Goal: Task Accomplishment & Management: Complete application form

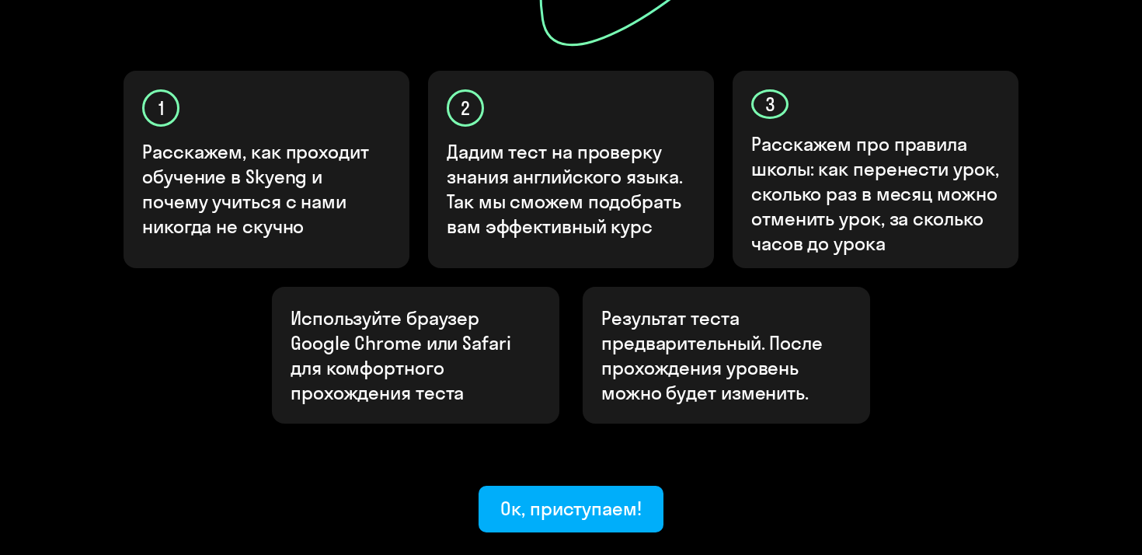
scroll to position [567, 0]
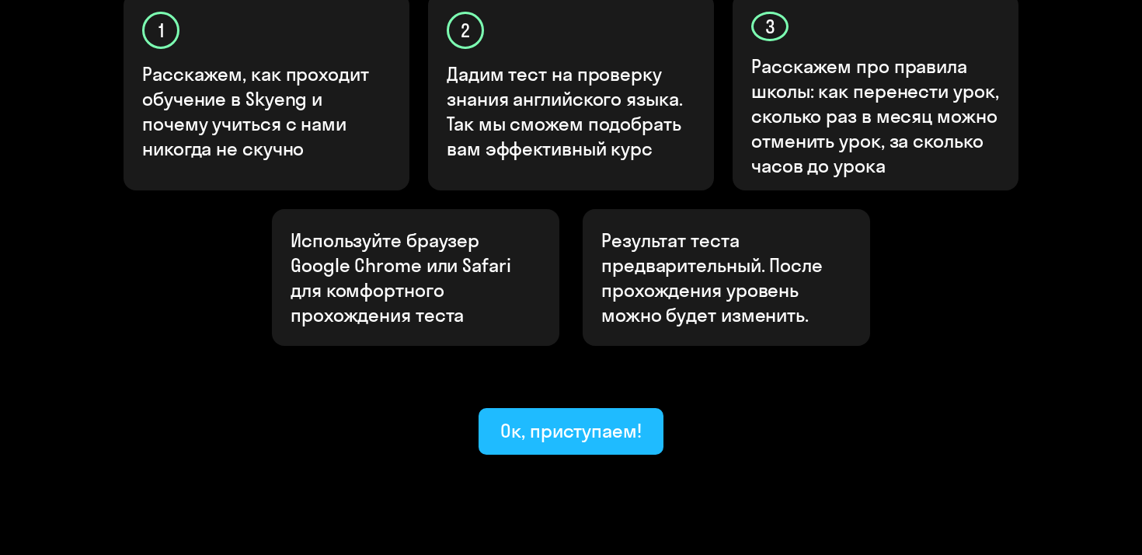
click at [555, 418] on div "Ок, приступаем!" at bounding box center [570, 430] width 141 height 25
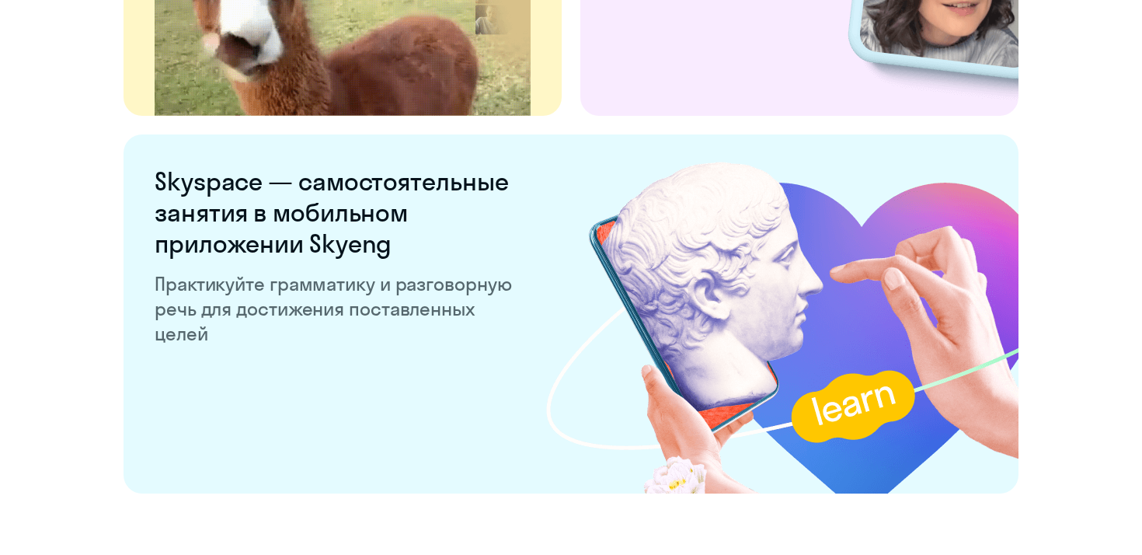
scroll to position [3046, 0]
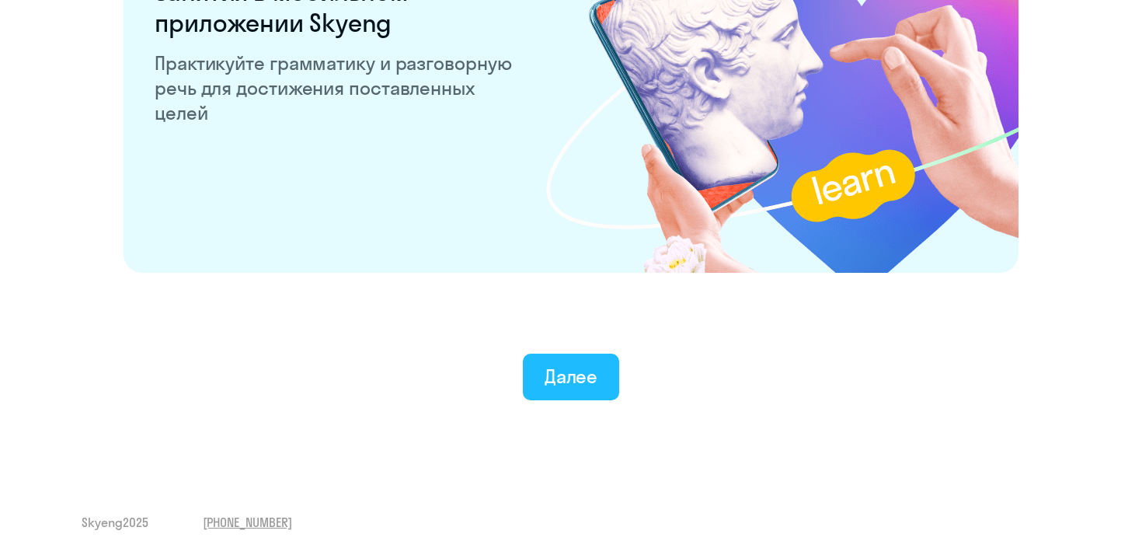
click at [536, 367] on button "Далее" at bounding box center [571, 377] width 97 height 47
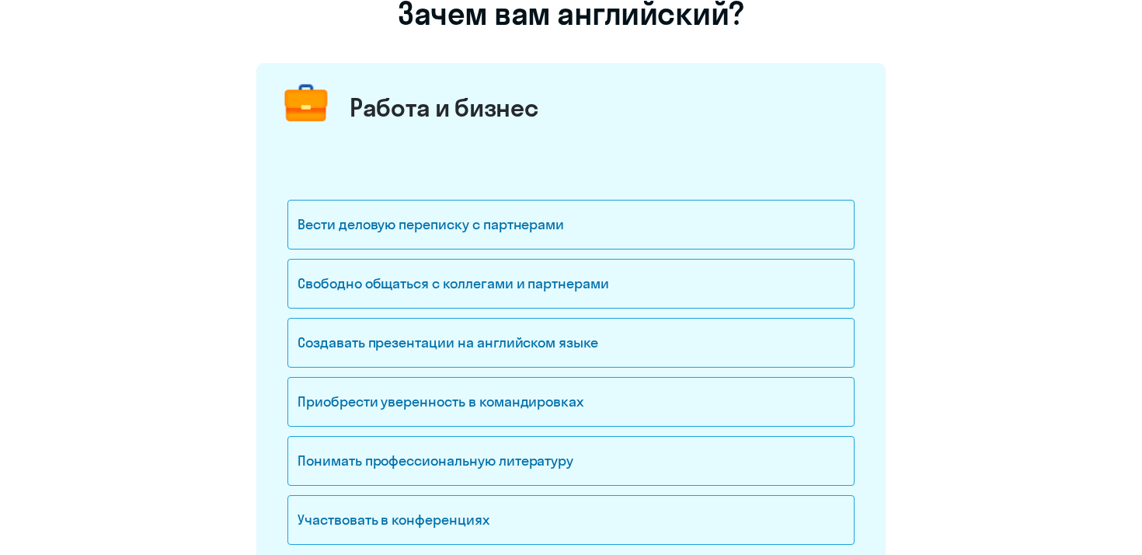
scroll to position [142, 0]
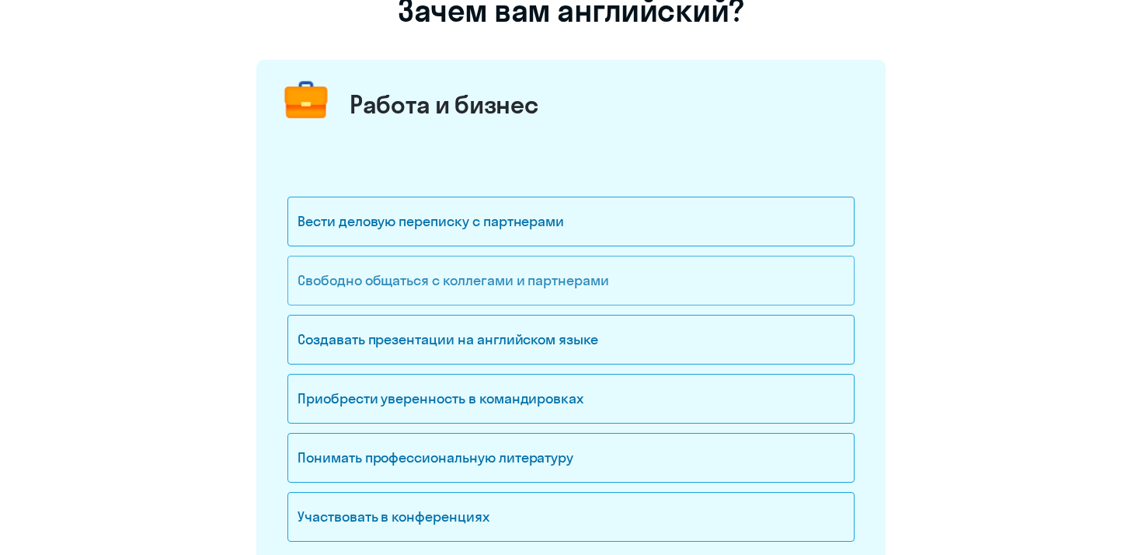
click at [451, 272] on div "Свободно общаться с коллегами и партнерами" at bounding box center [570, 281] width 567 height 50
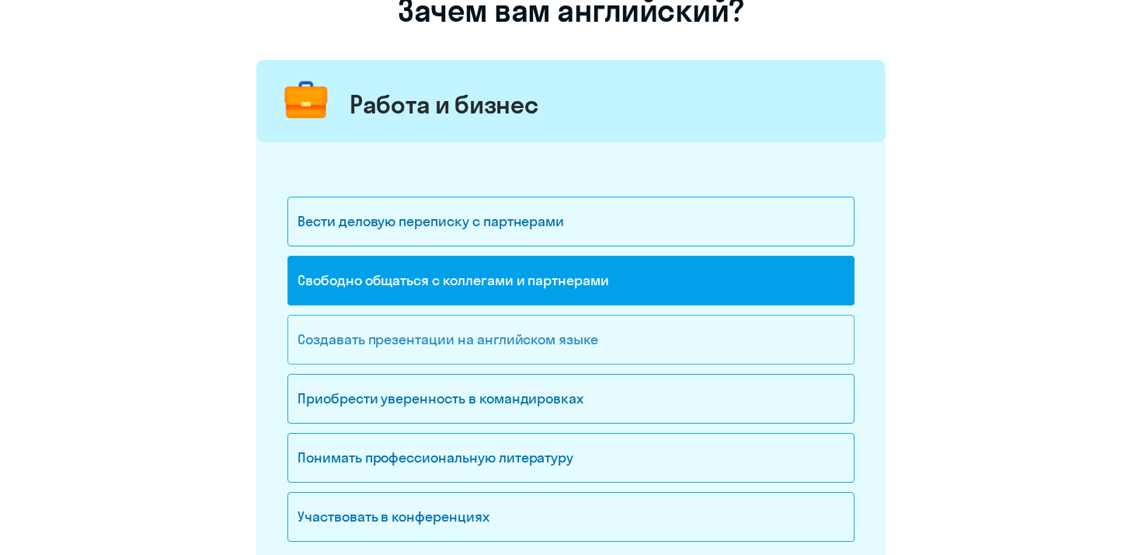
click at [429, 348] on div "Создавать презентации на английском языке" at bounding box center [570, 340] width 567 height 50
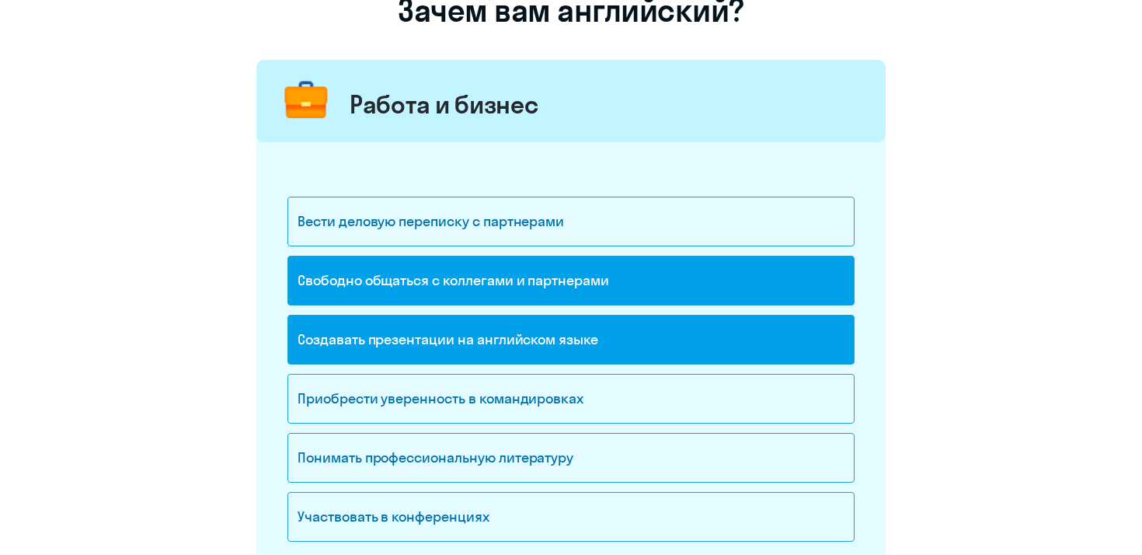
click at [429, 347] on div "Создавать презентации на английском языке" at bounding box center [570, 340] width 567 height 50
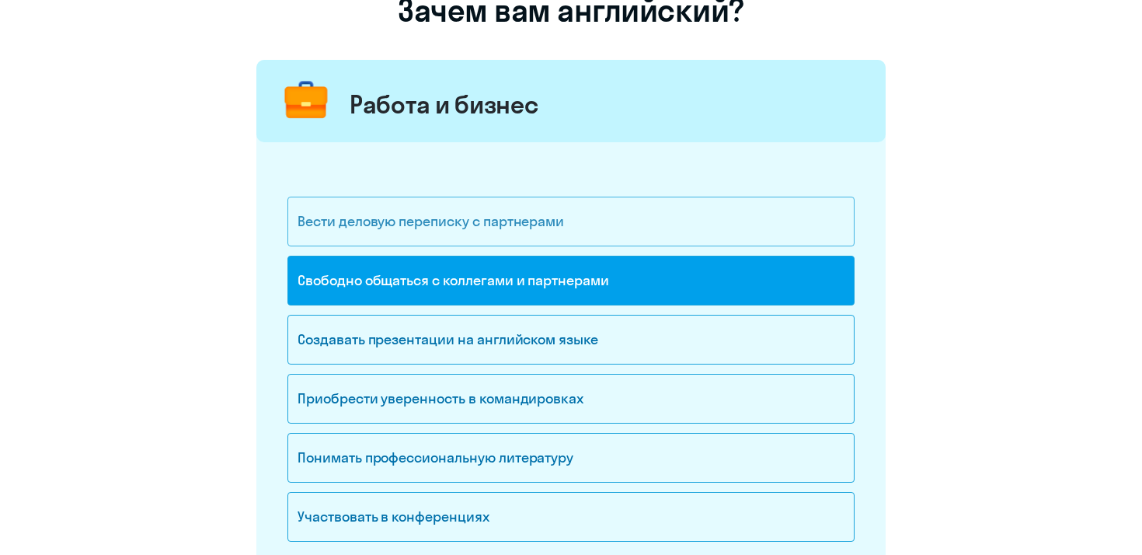
click at [476, 221] on div "Вести деловую переписку с партнерами" at bounding box center [570, 222] width 567 height 50
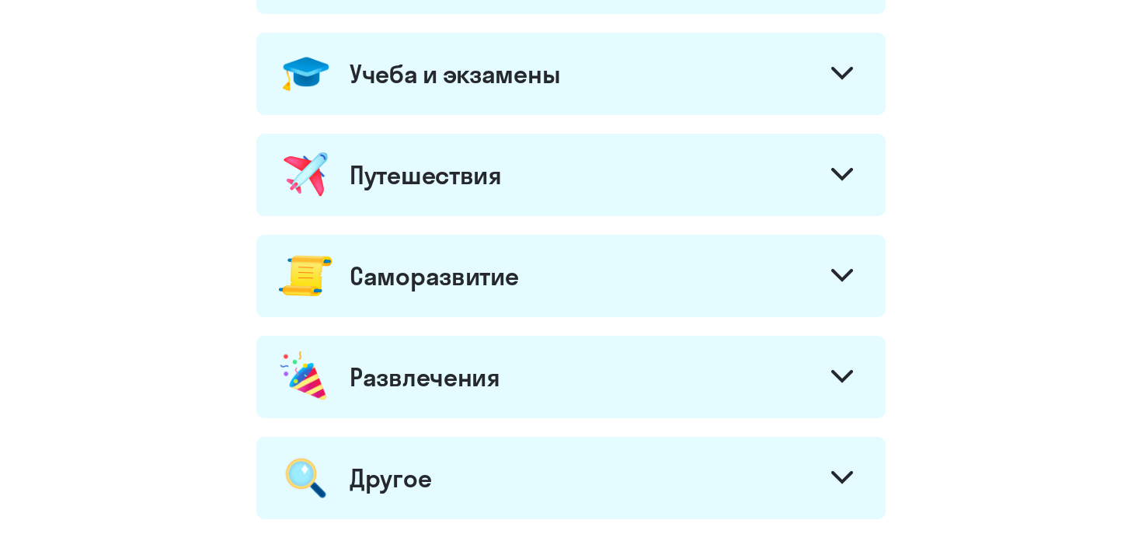
scroll to position [705, 0]
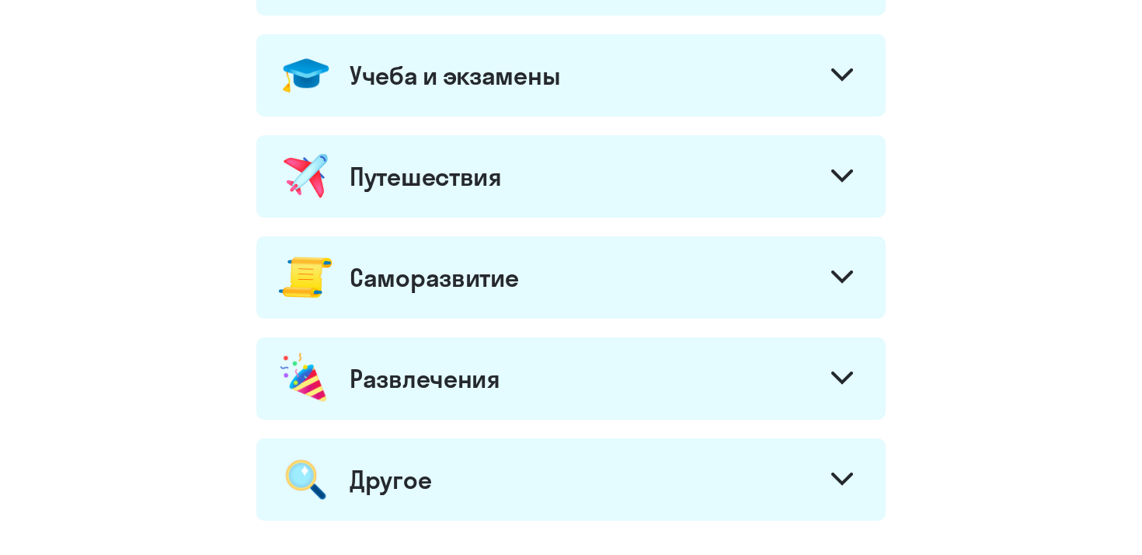
click at [516, 46] on div "Учеба и экзамены" at bounding box center [570, 75] width 629 height 82
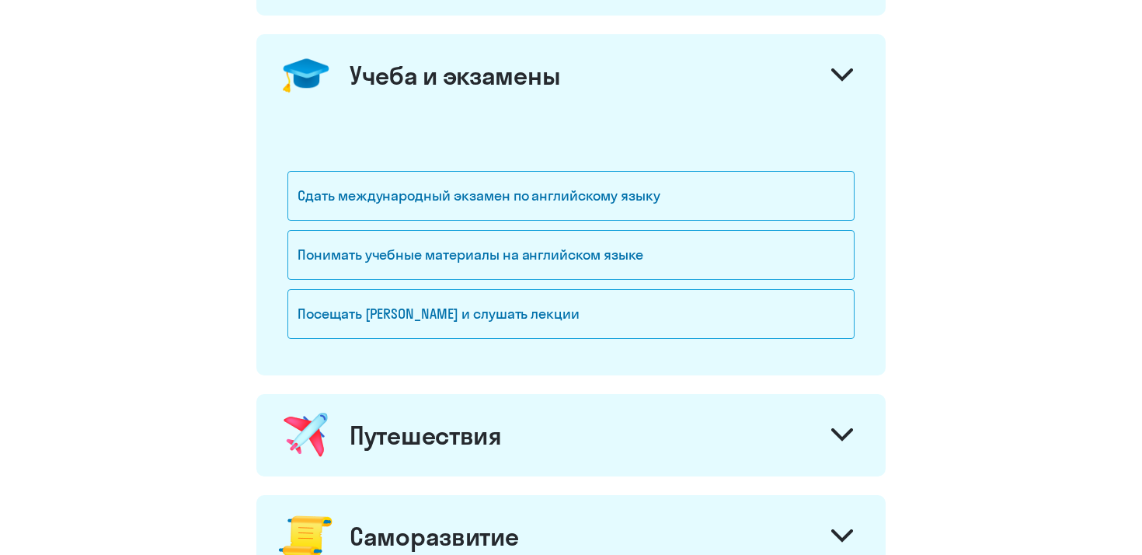
click at [511, 67] on div "Учеба и экзамены" at bounding box center [455, 75] width 211 height 31
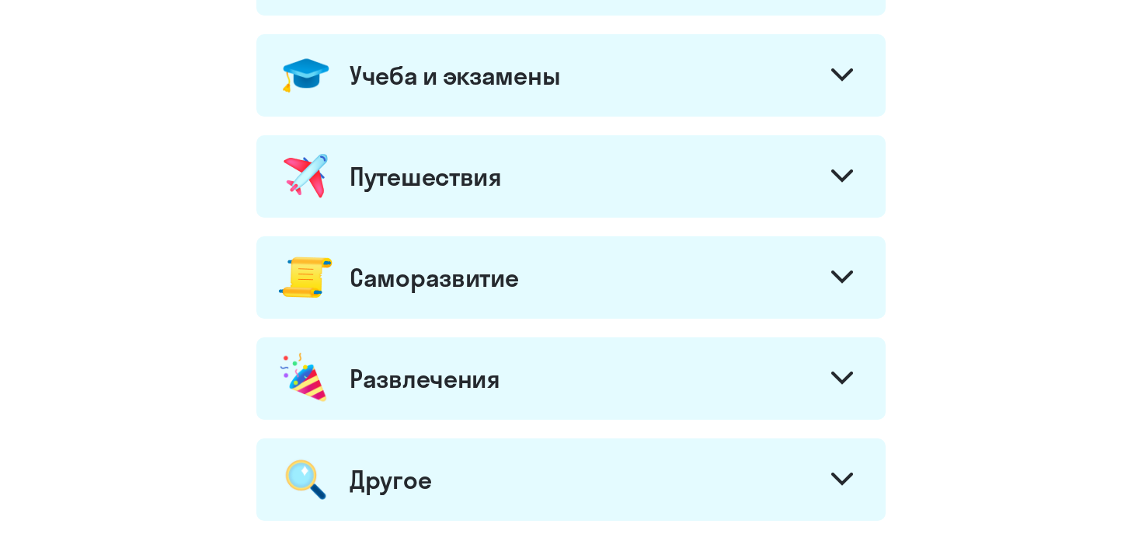
click at [493, 186] on div "Путешествия" at bounding box center [426, 176] width 152 height 31
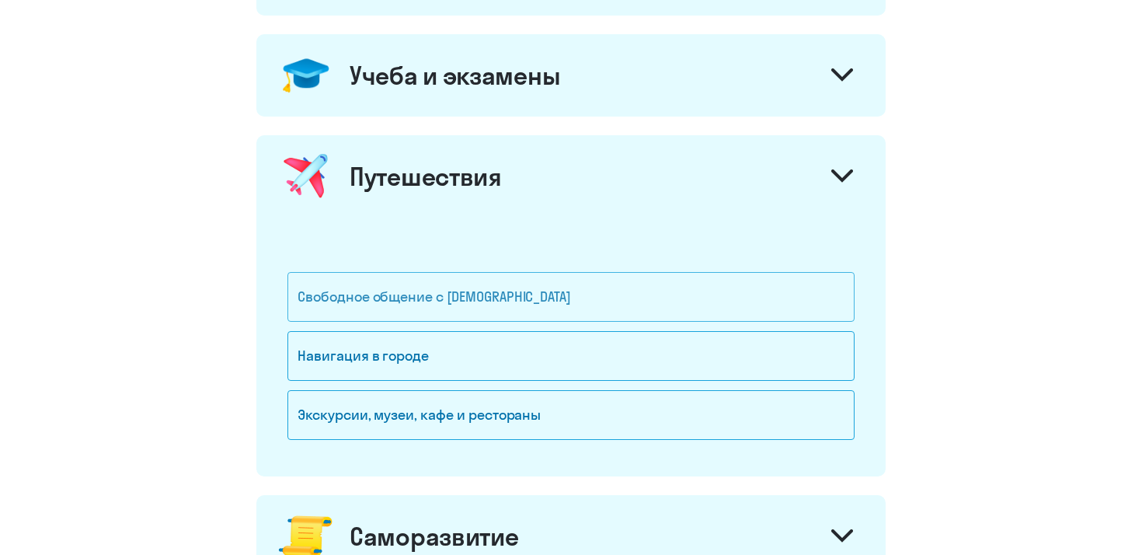
click at [467, 287] on div "Свободное общение с [DEMOGRAPHIC_DATA]" at bounding box center [570, 297] width 567 height 50
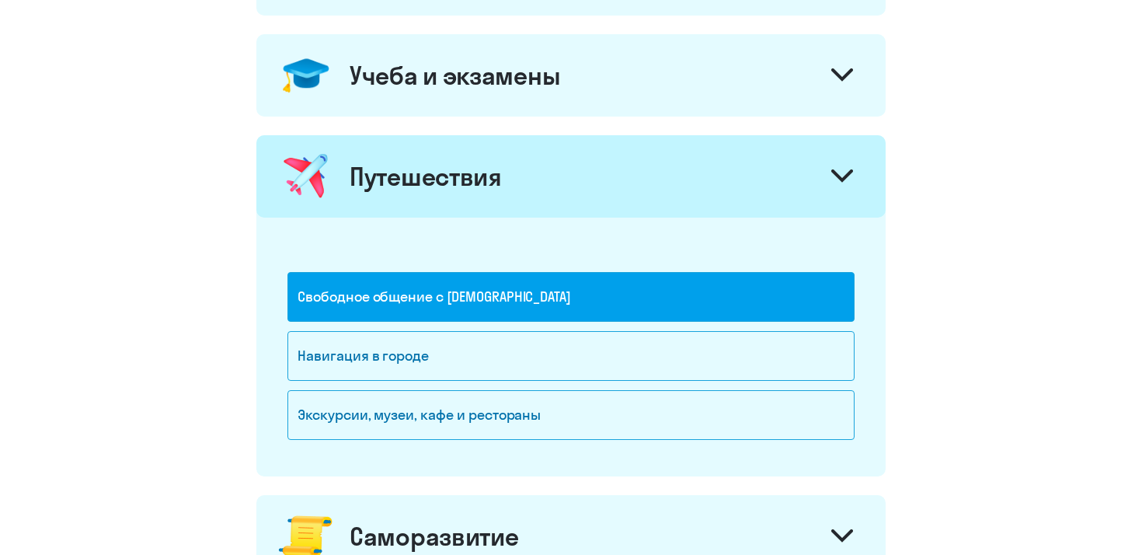
click at [495, 172] on div "Путешествия" at bounding box center [426, 176] width 152 height 31
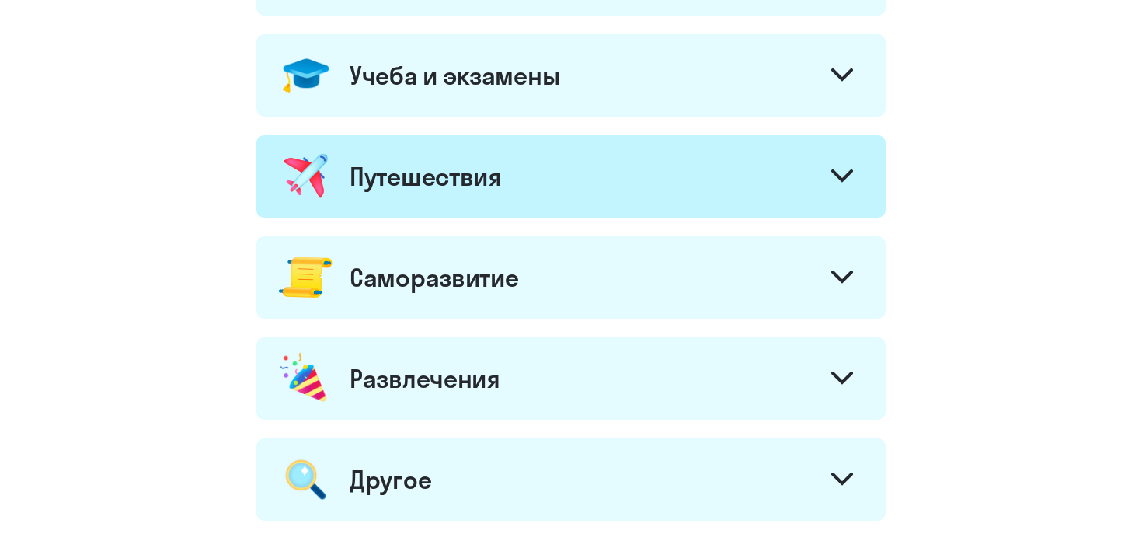
click at [475, 280] on div "Саморазвитие" at bounding box center [434, 277] width 169 height 31
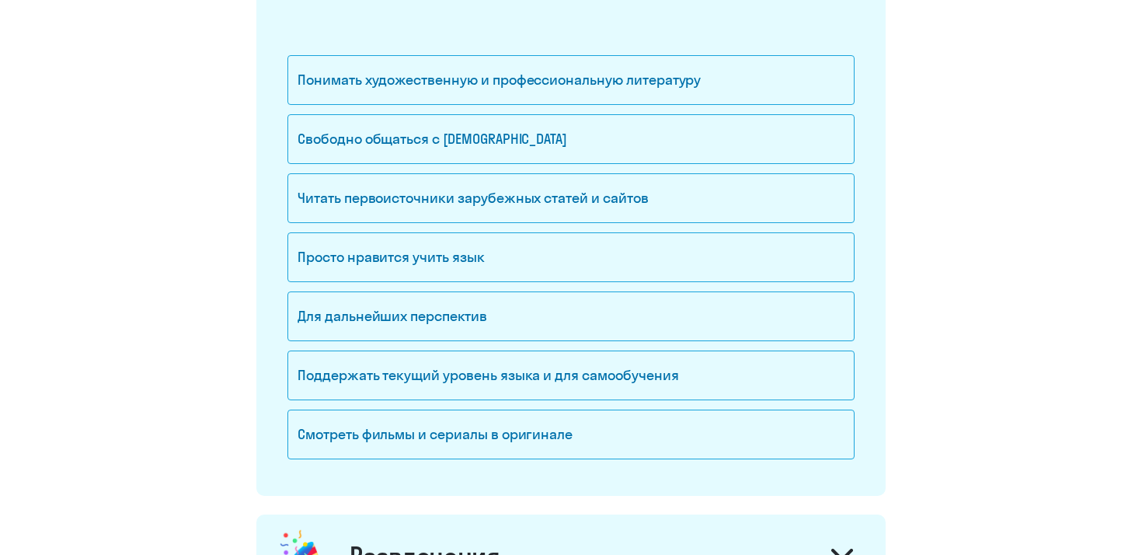
scroll to position [1020, 0]
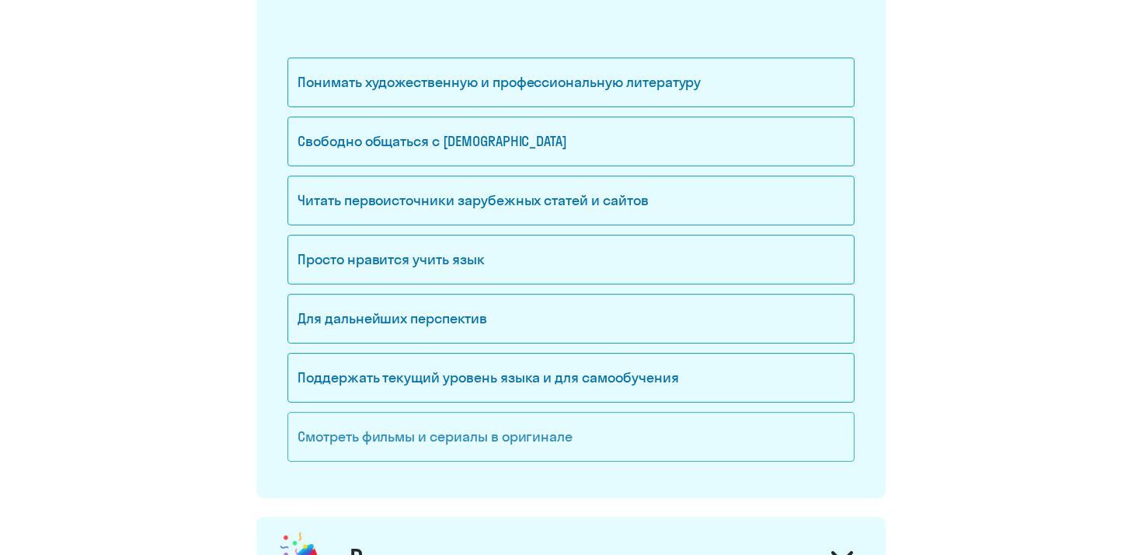
click at [423, 427] on div "Смотреть фильмы и сериалы в оригинале" at bounding box center [570, 437] width 567 height 50
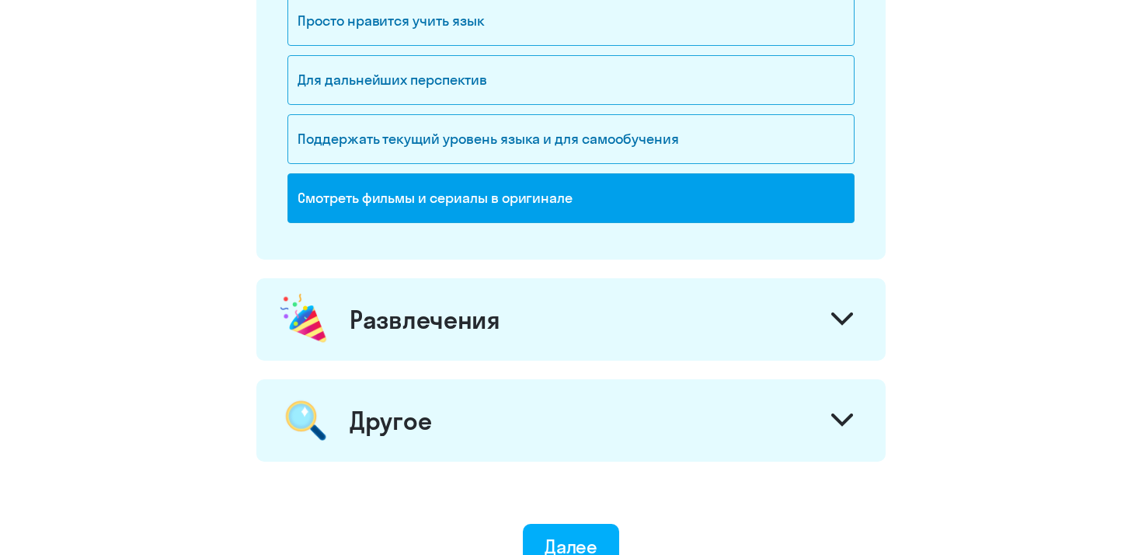
click at [434, 322] on div "Развлечения" at bounding box center [425, 319] width 151 height 31
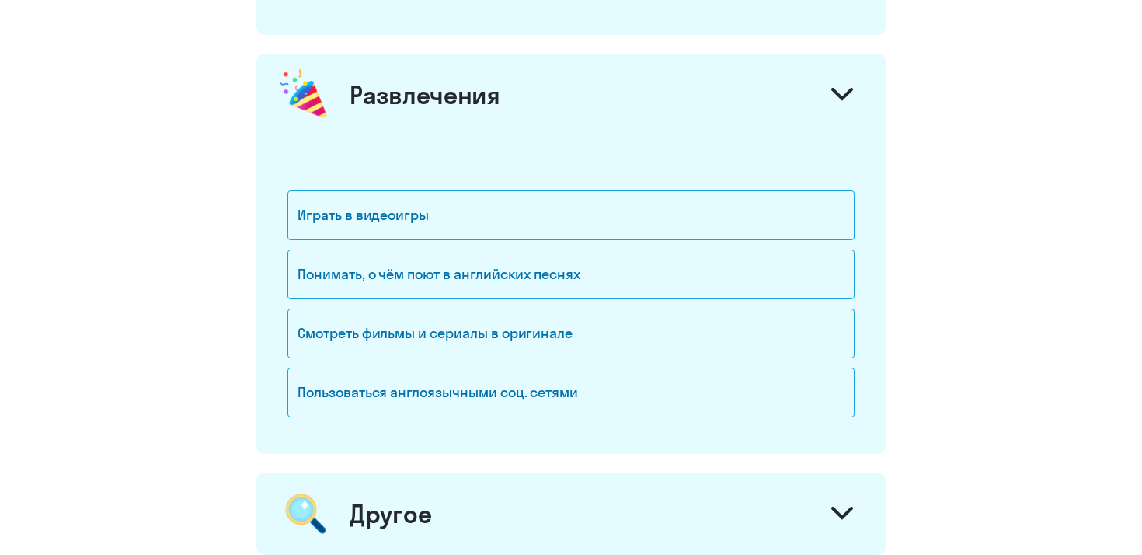
scroll to position [1489, 0]
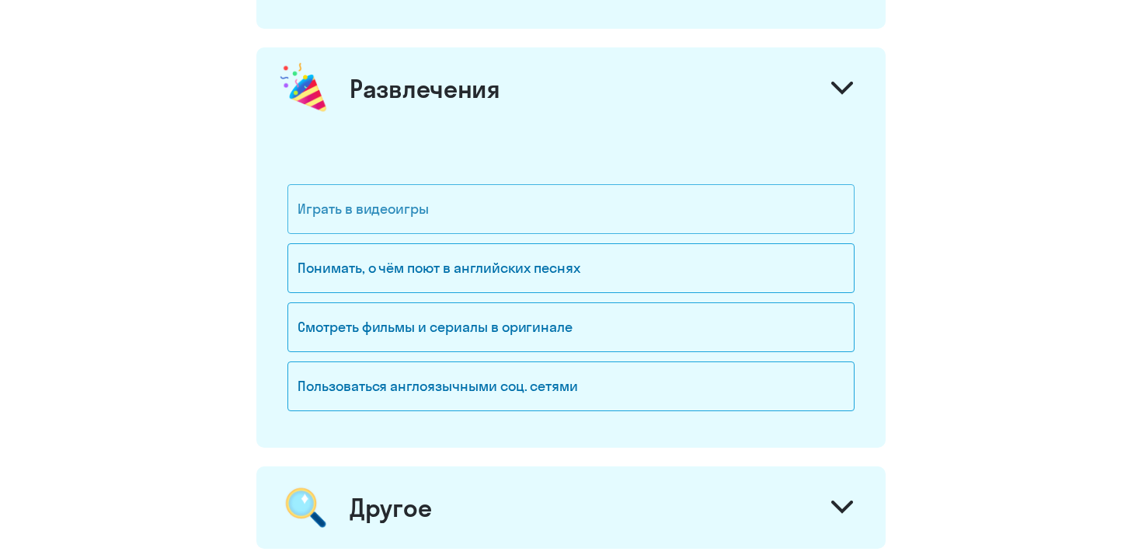
click at [459, 204] on div "Играть в видеоигры" at bounding box center [570, 209] width 567 height 50
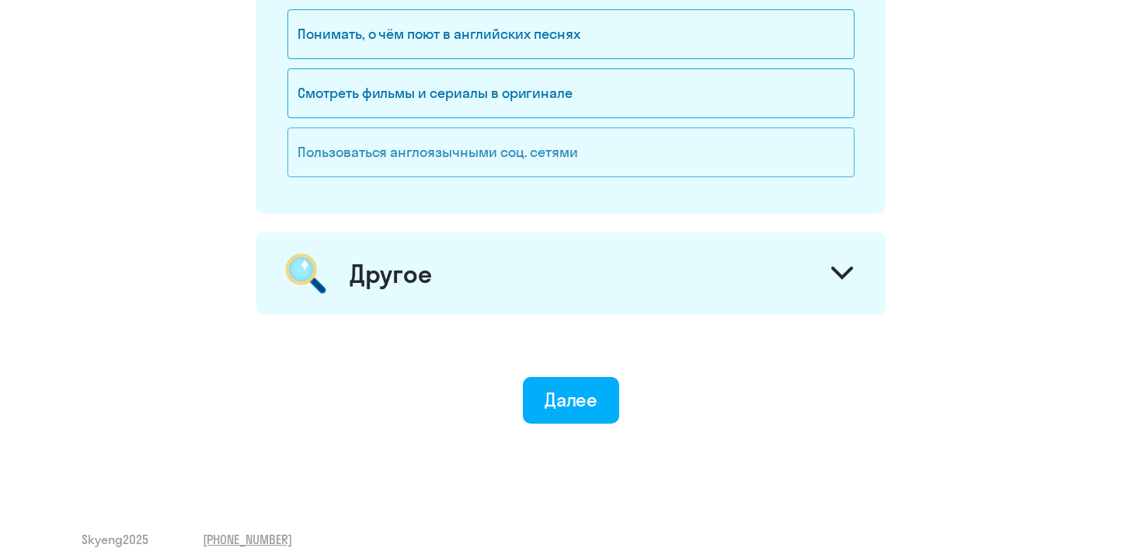
scroll to position [1723, 0]
click at [426, 313] on div "Другое" at bounding box center [570, 274] width 629 height 82
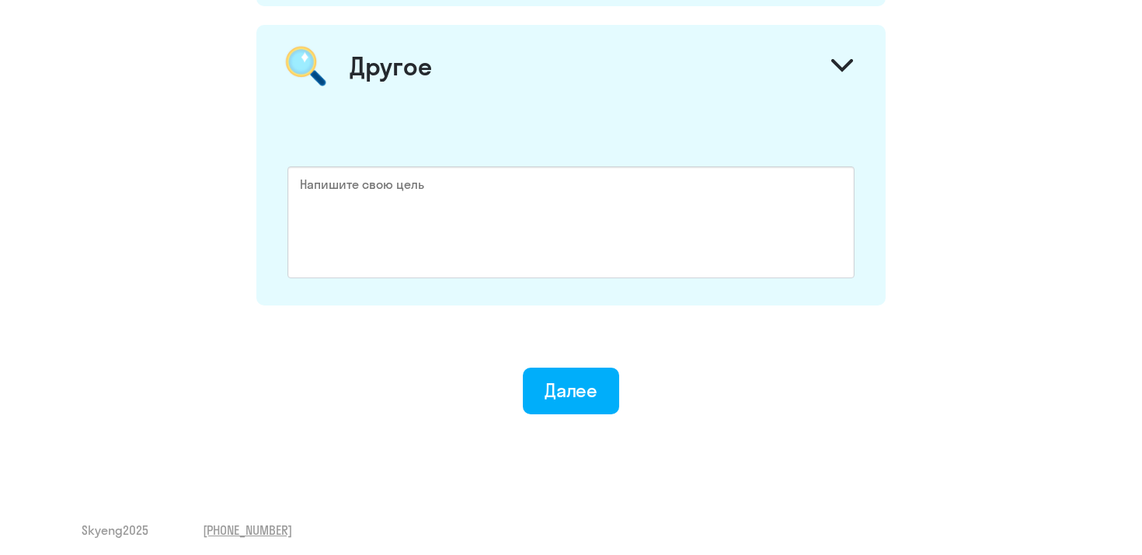
scroll to position [1939, 0]
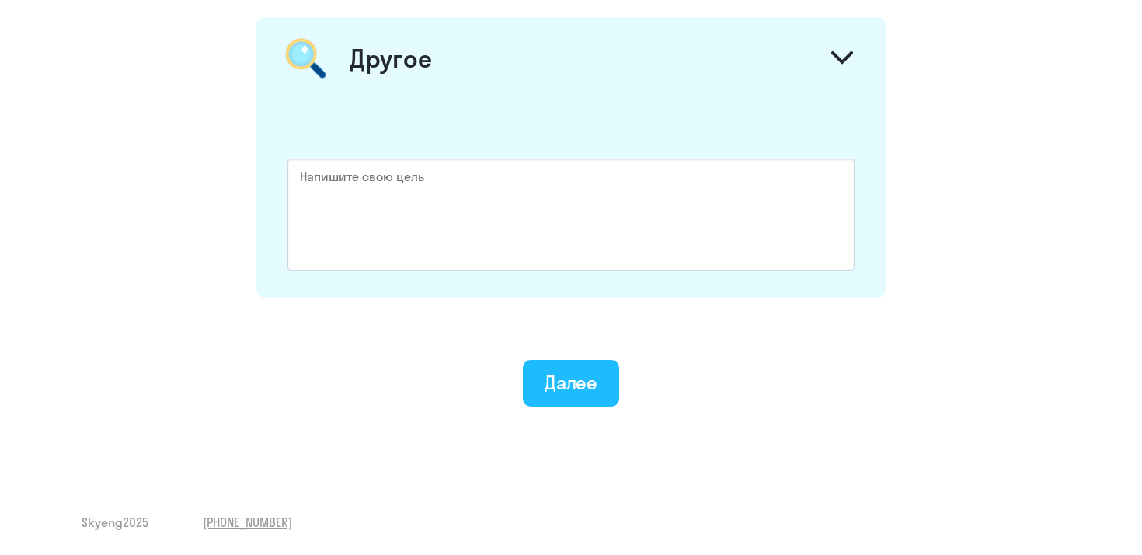
click at [559, 381] on div "Далее" at bounding box center [572, 382] width 54 height 25
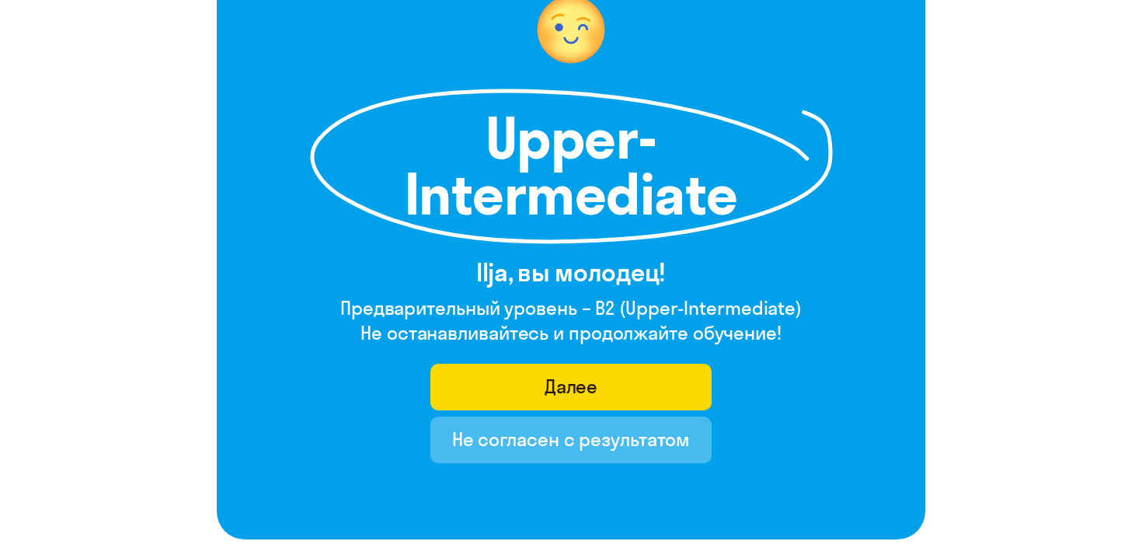
scroll to position [158, 0]
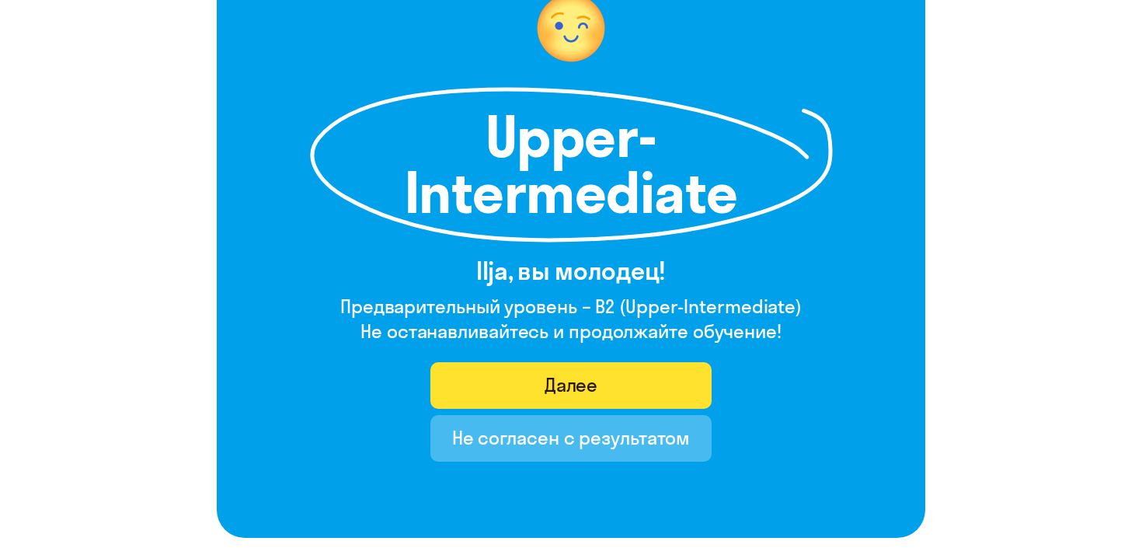
click at [519, 368] on button "Далее" at bounding box center [571, 385] width 282 height 47
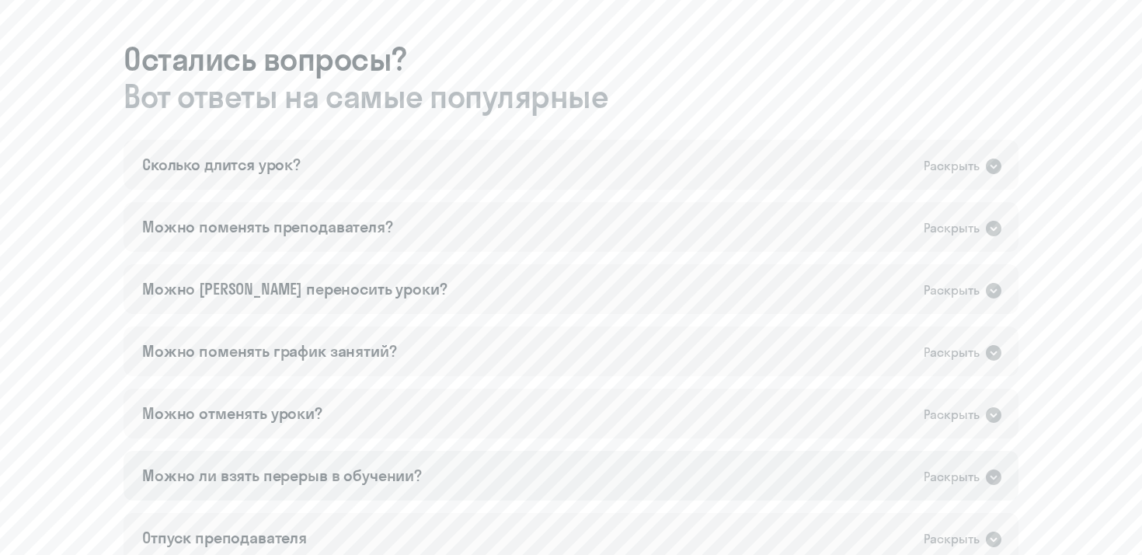
scroll to position [876, 0]
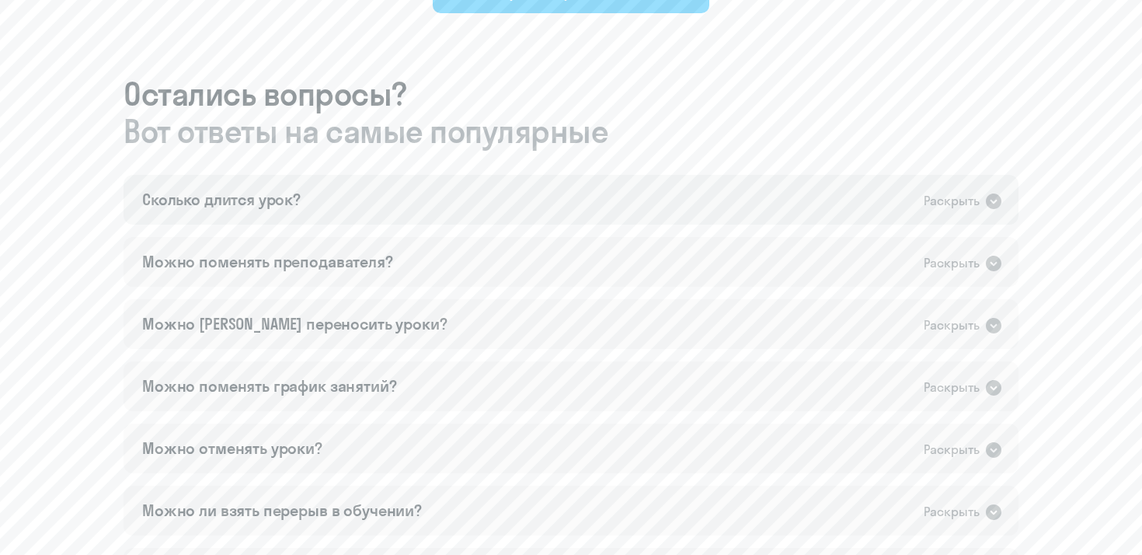
click at [899, 205] on div "Сколько длится урок? Раскрыть" at bounding box center [571, 200] width 895 height 50
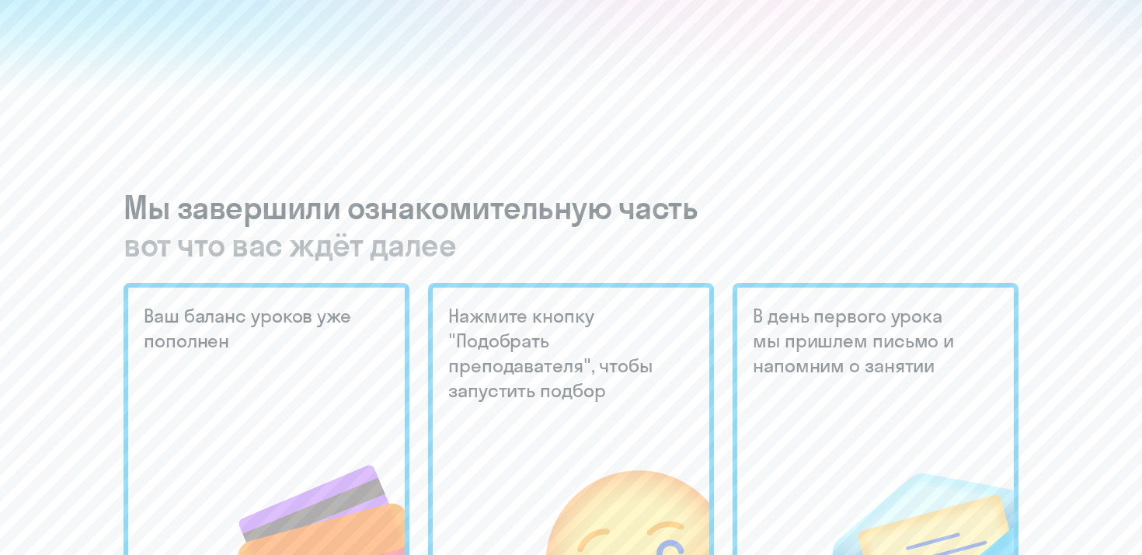
scroll to position [405, 0]
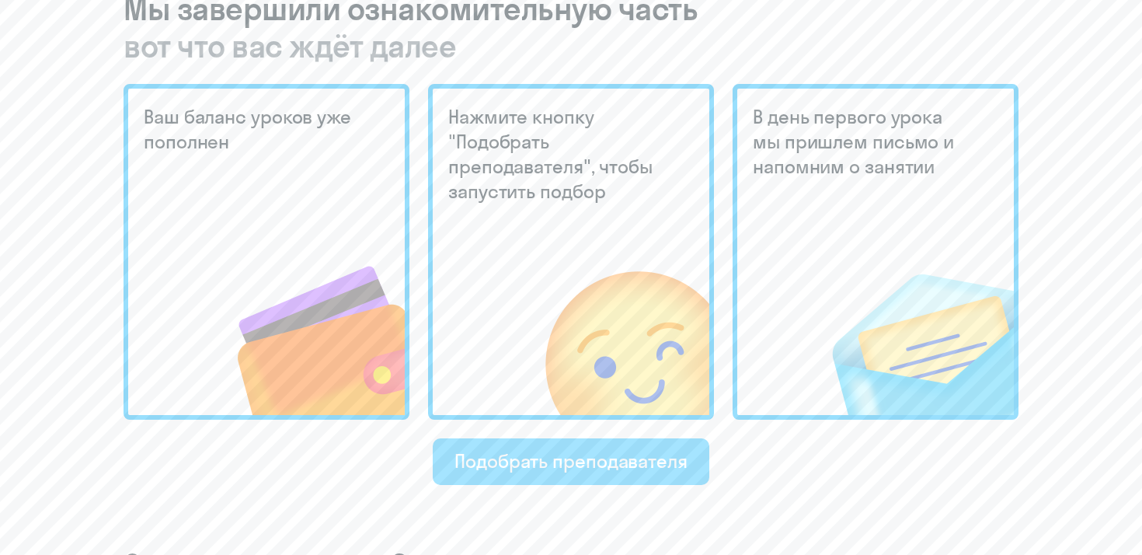
click at [512, 469] on div "Подобрать преподавателя" at bounding box center [571, 460] width 233 height 25
